Goal: Obtain resource: Obtain resource

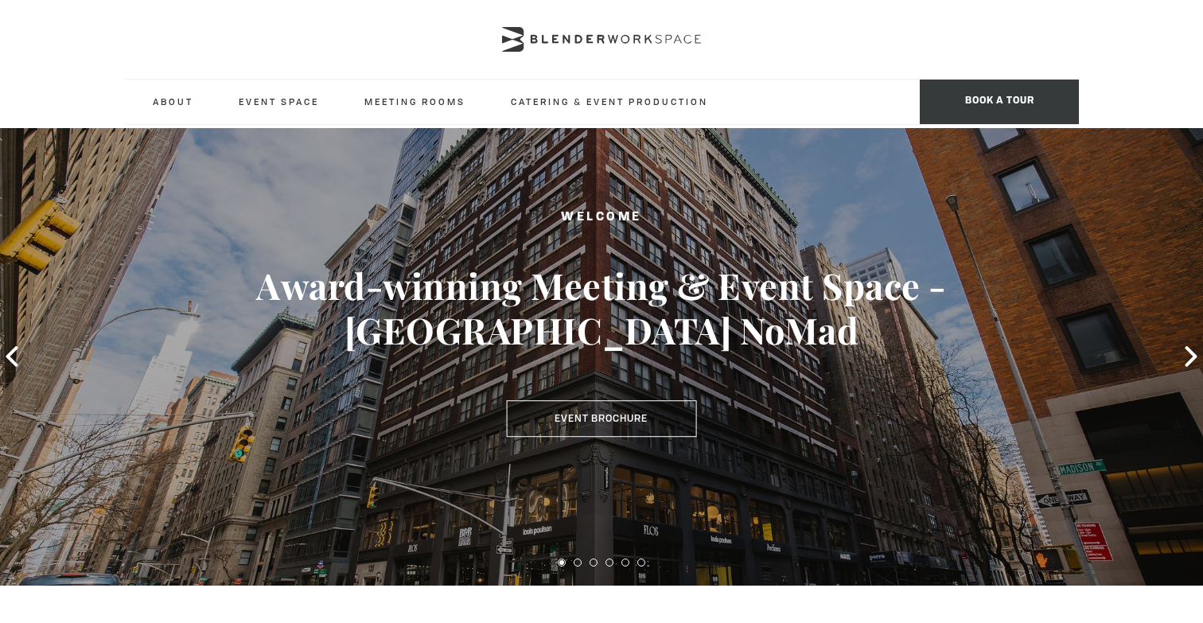
scroll to position [10, 0]
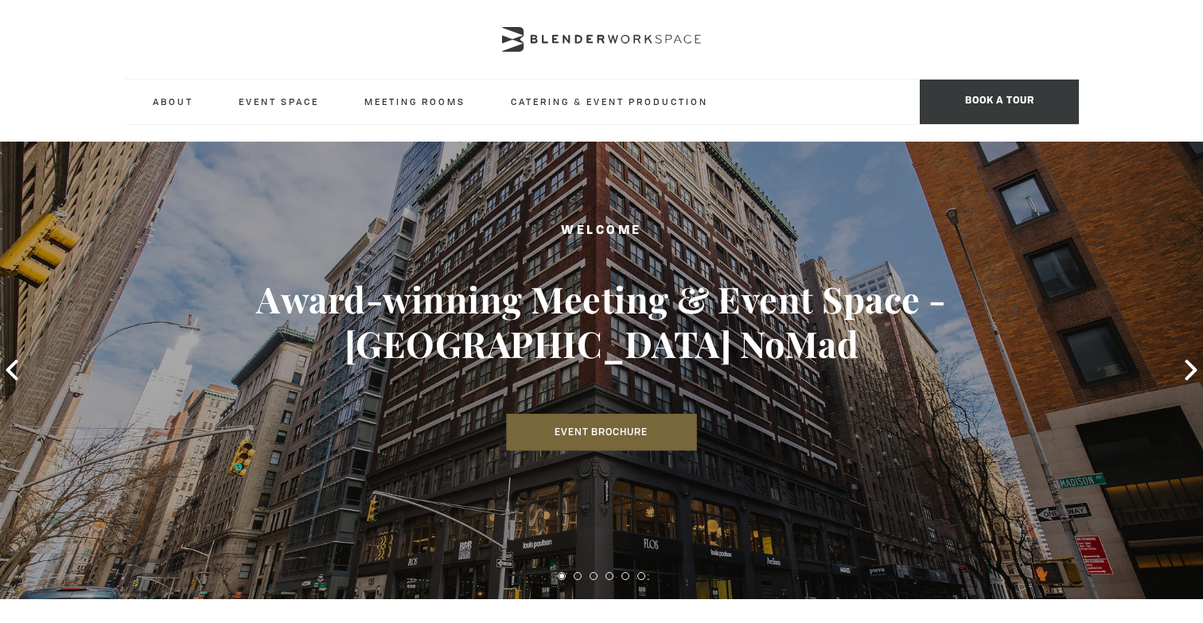
click at [579, 415] on link "Event Brochure" at bounding box center [601, 433] width 190 height 37
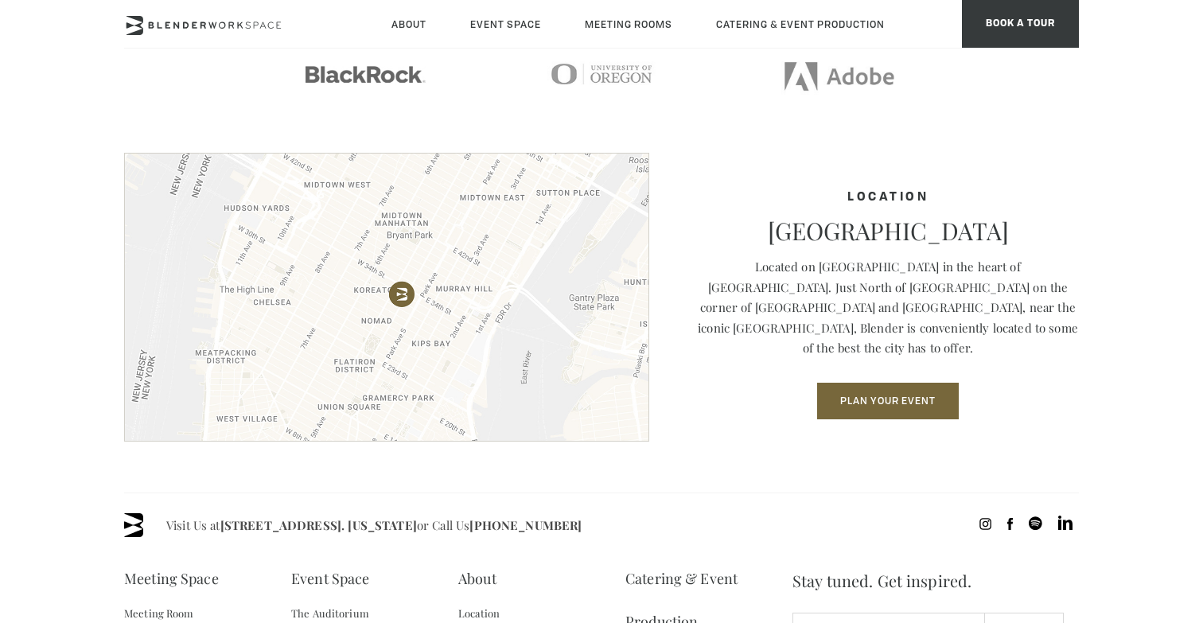
scroll to position [2175, 0]
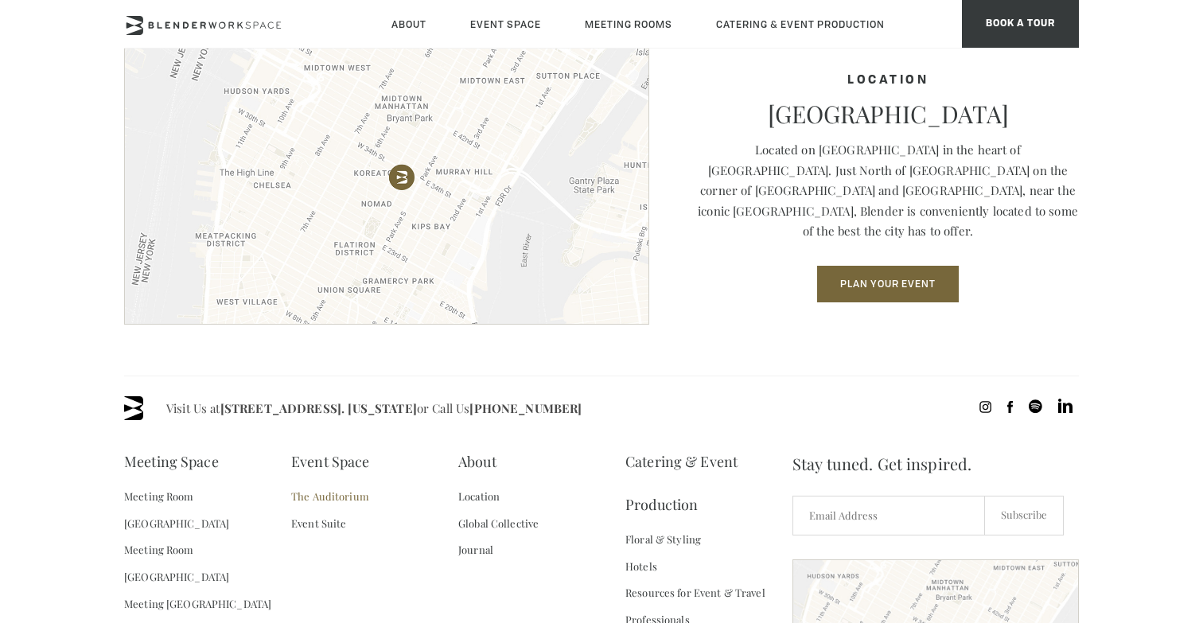
click at [342, 500] on link "The Auditorium" at bounding box center [330, 496] width 78 height 27
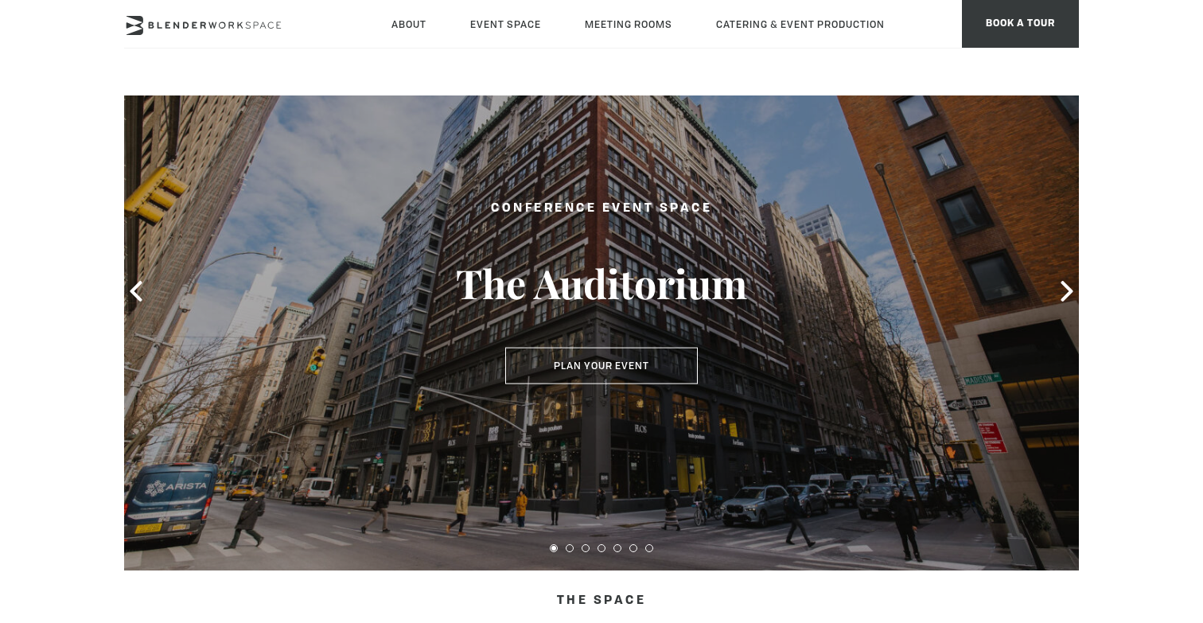
scroll to position [84, 0]
click at [1060, 290] on icon at bounding box center [1067, 290] width 21 height 21
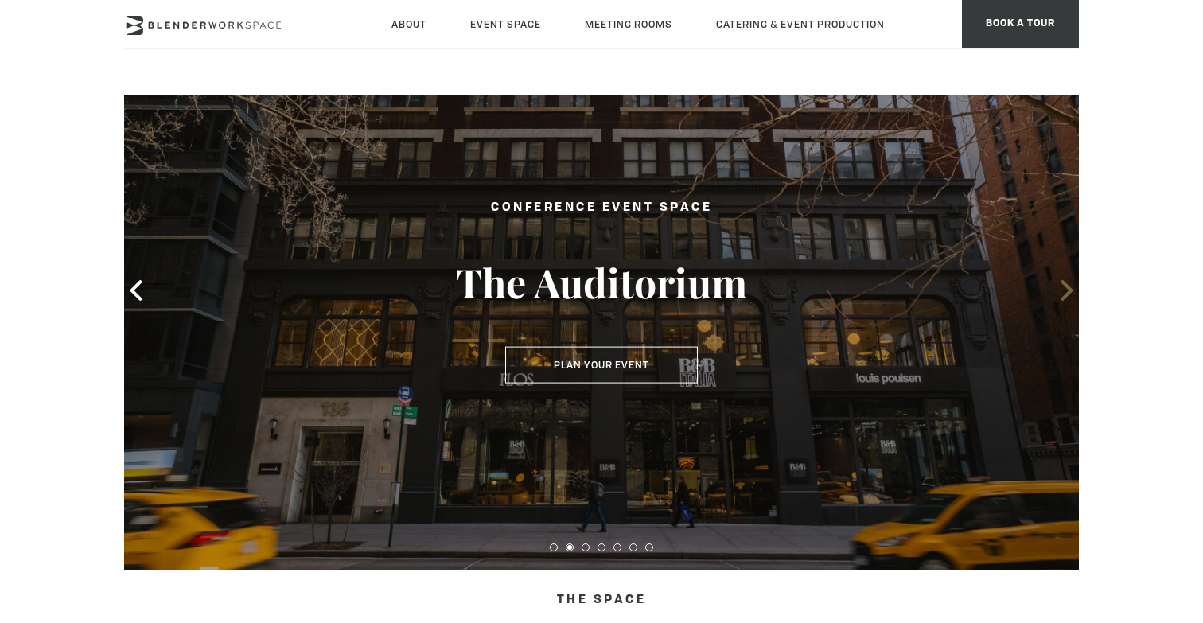
click at [1060, 290] on icon at bounding box center [1067, 290] width 21 height 21
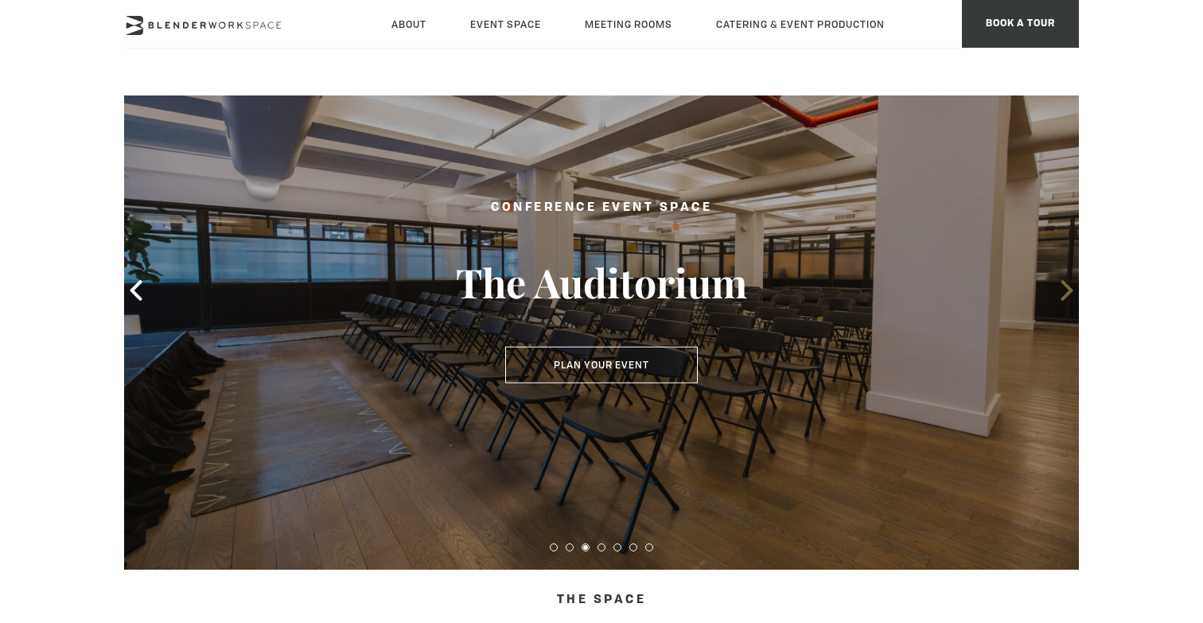
click at [1060, 290] on icon at bounding box center [1067, 290] width 21 height 21
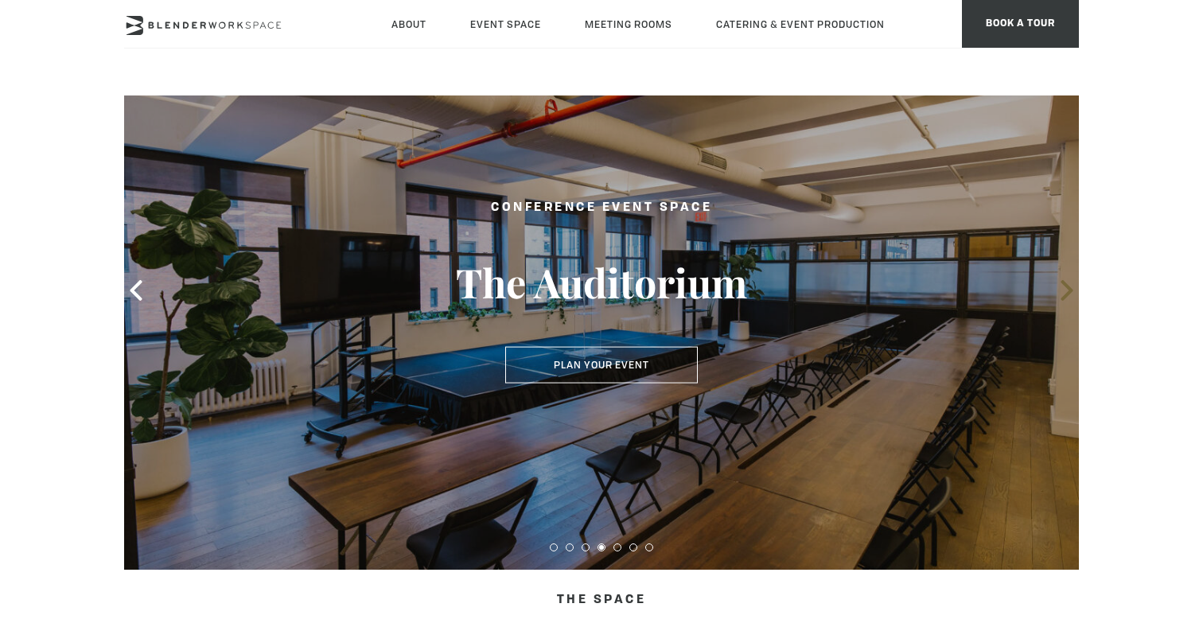
click at [1055, 285] on span at bounding box center [1067, 290] width 24 height 24
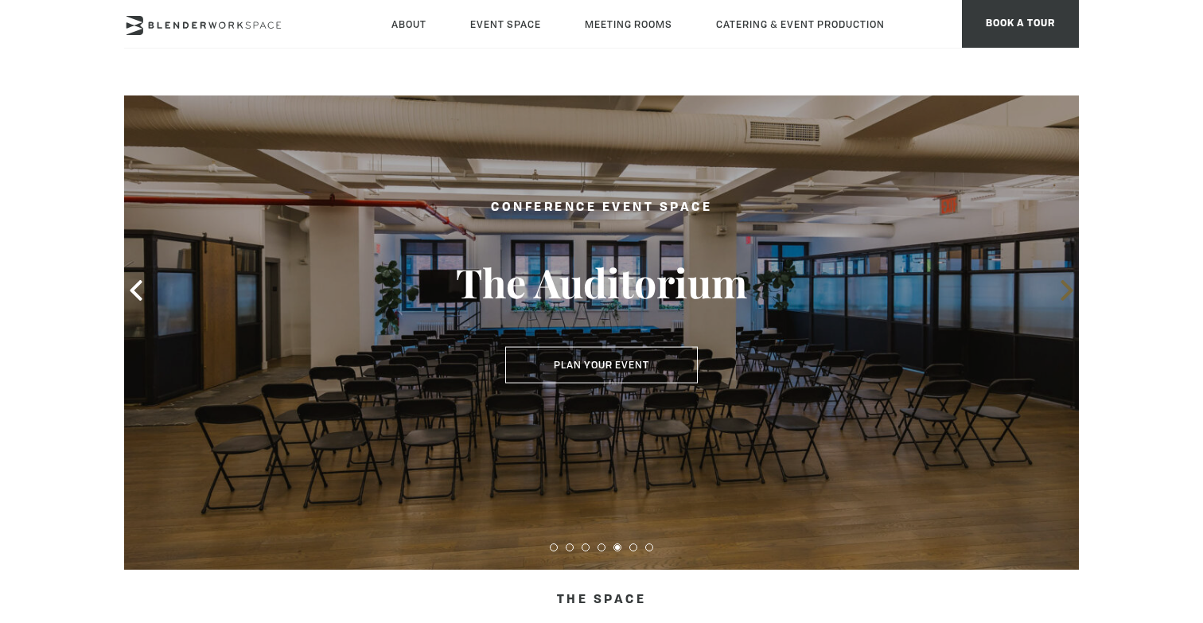
click at [1055, 286] on span at bounding box center [1067, 290] width 24 height 24
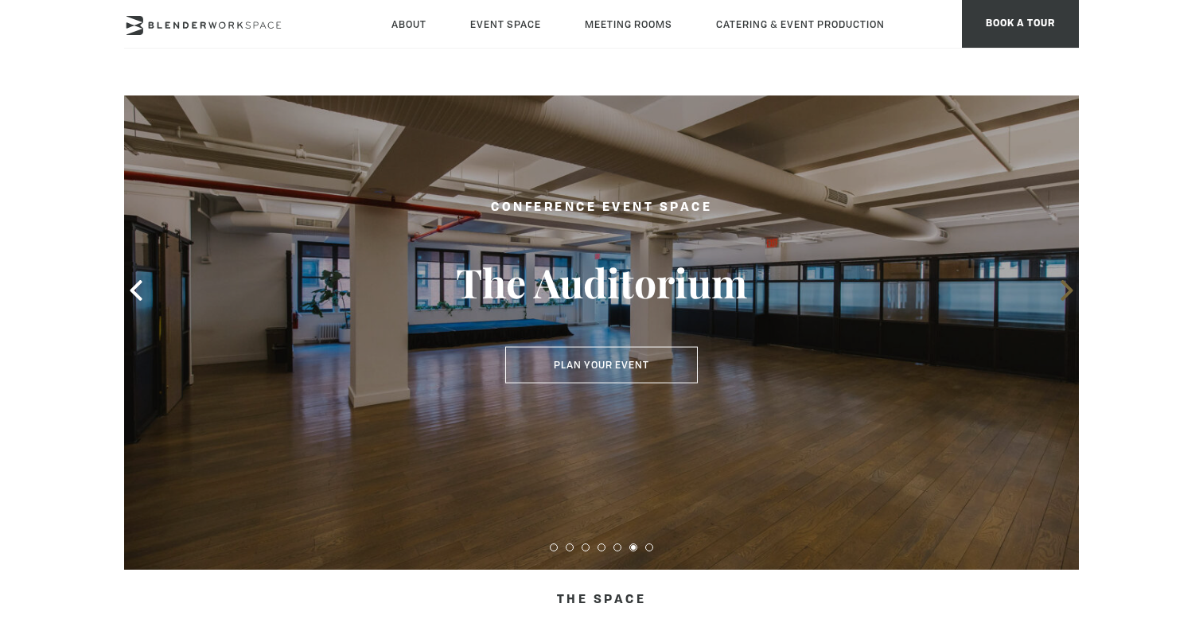
click at [1055, 286] on span at bounding box center [1067, 290] width 24 height 24
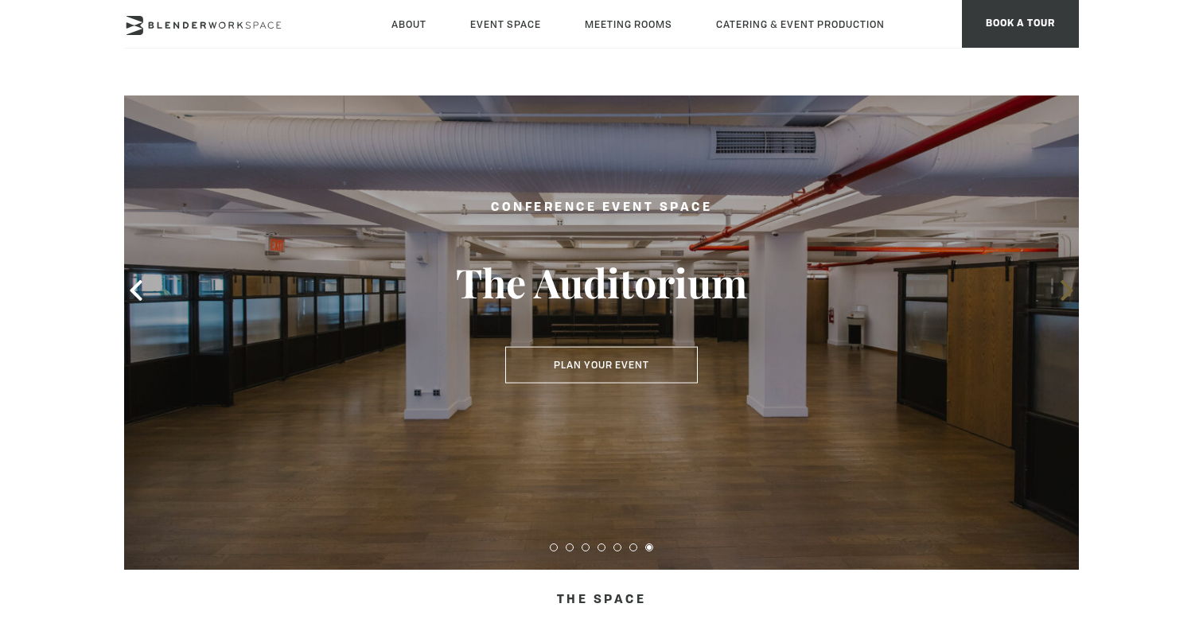
click at [1060, 294] on icon at bounding box center [1067, 290] width 21 height 21
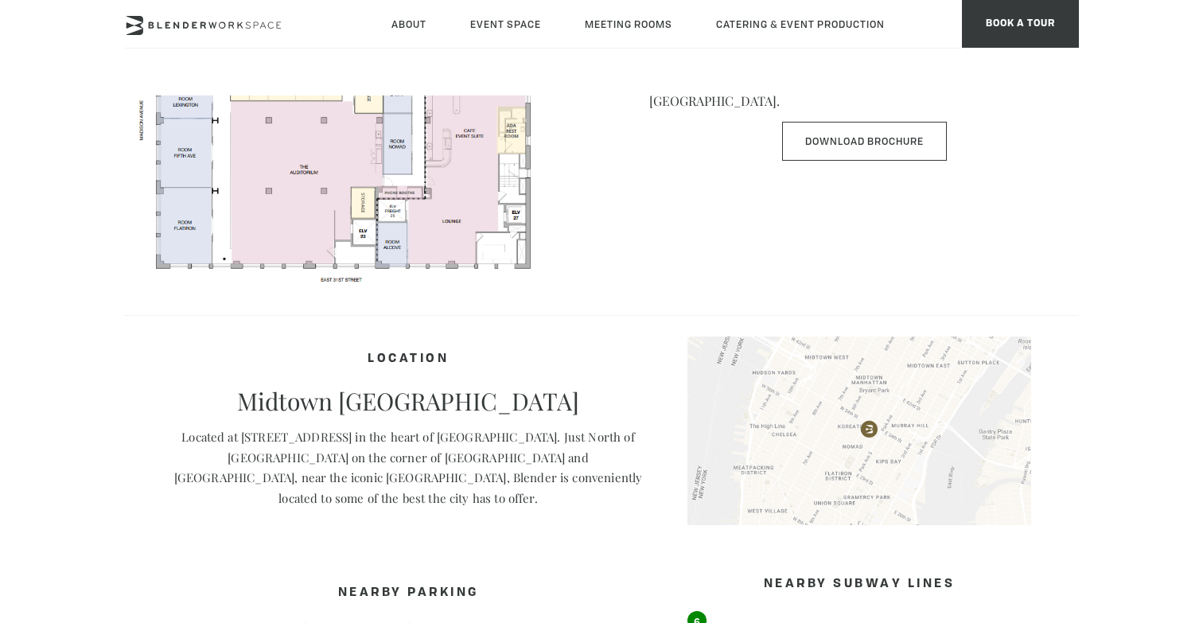
scroll to position [898, 0]
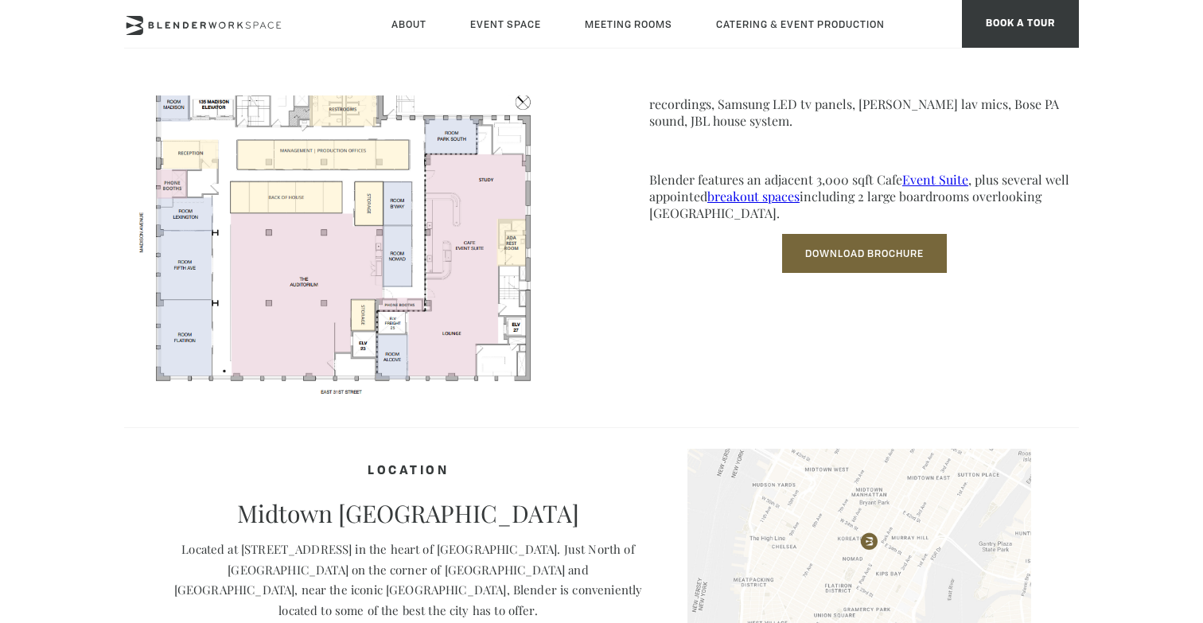
click at [929, 247] on link "Download Brochure" at bounding box center [864, 253] width 165 height 39
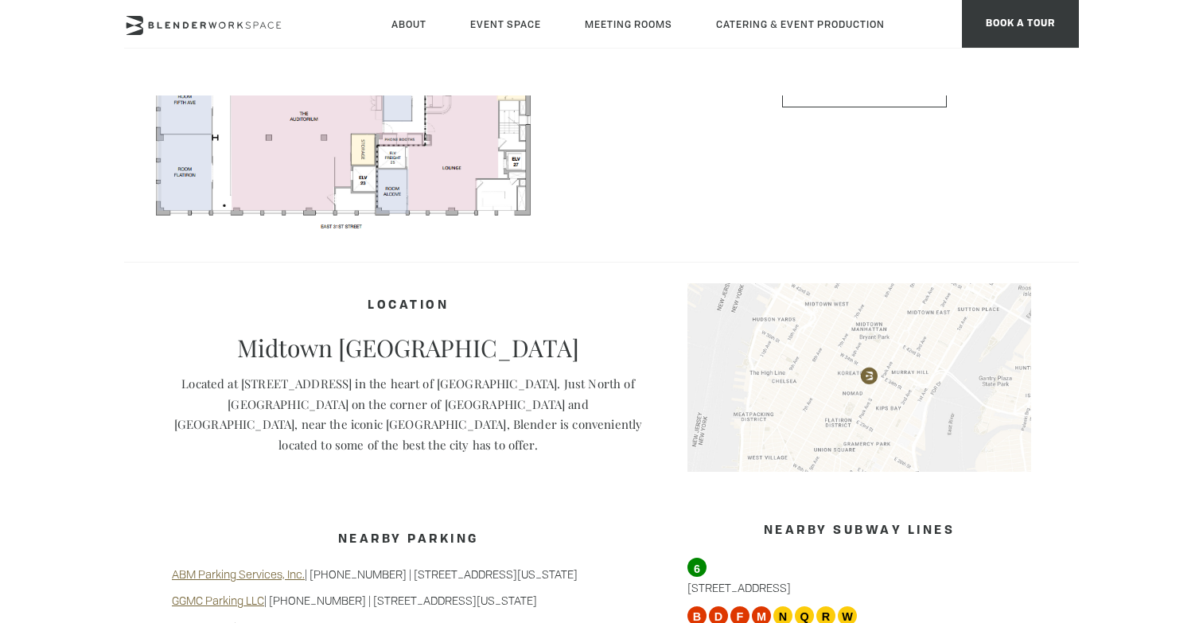
scroll to position [878, 0]
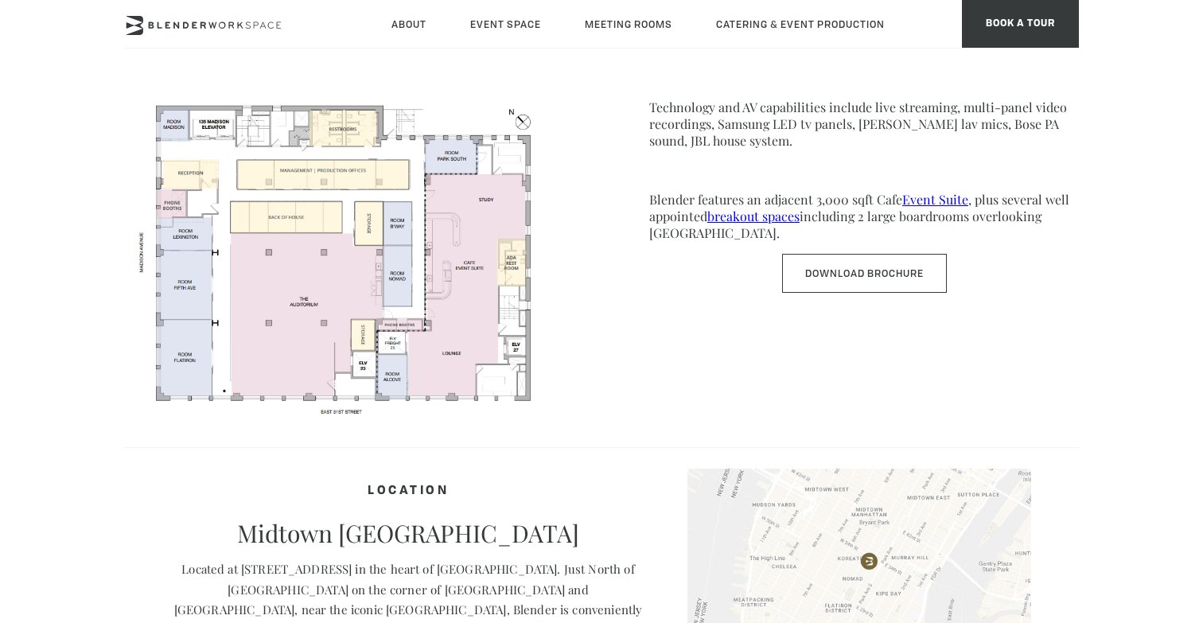
click at [956, 200] on link "Event Suite" at bounding box center [935, 199] width 66 height 17
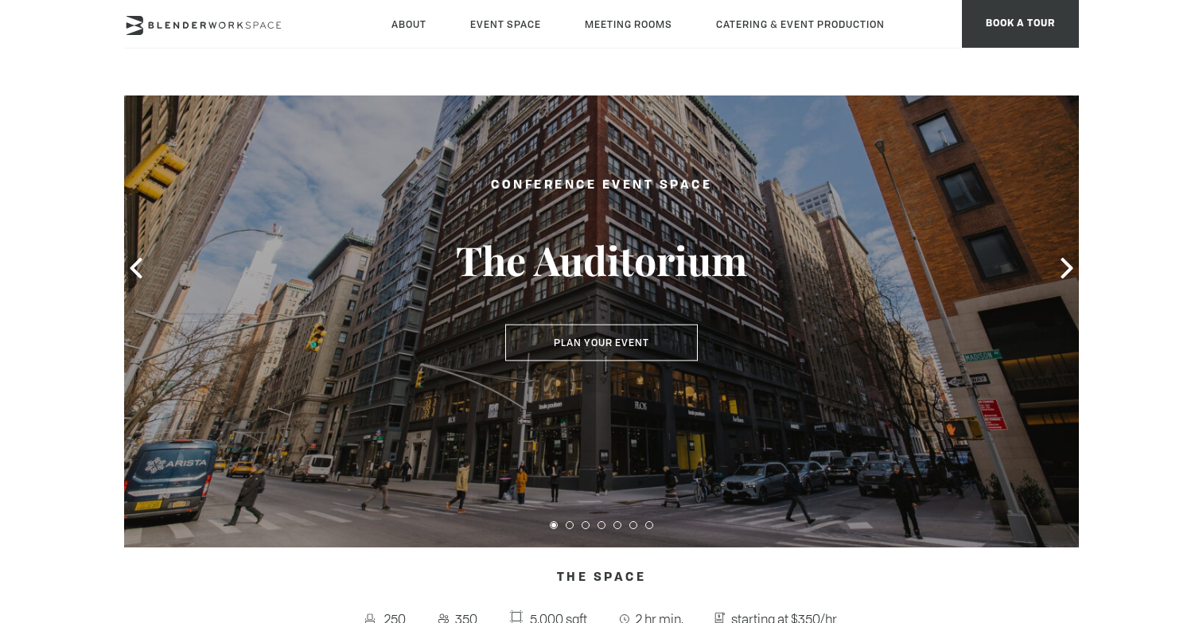
scroll to position [95, 0]
